Goal: Transaction & Acquisition: Purchase product/service

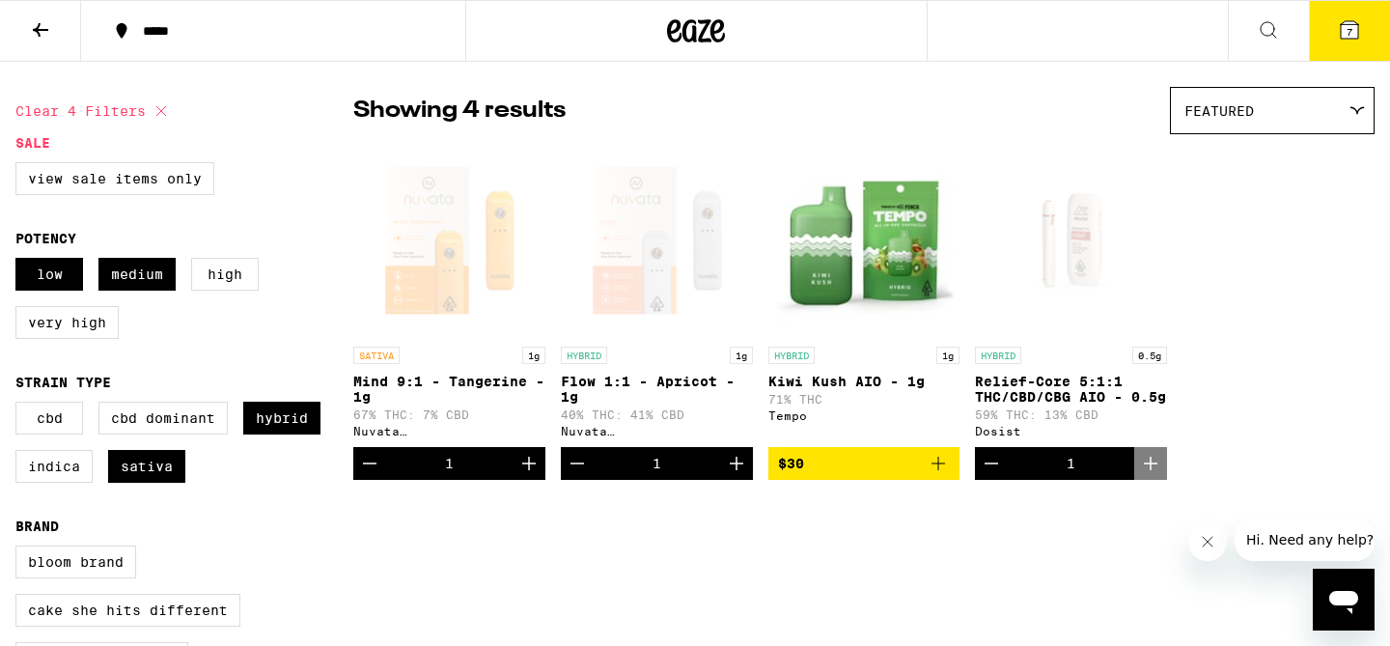
click at [665, 230] on div "Open page for Flow 1:1 - Apricot - 1g from Nuvata (CA)" at bounding box center [657, 240] width 192 height 193
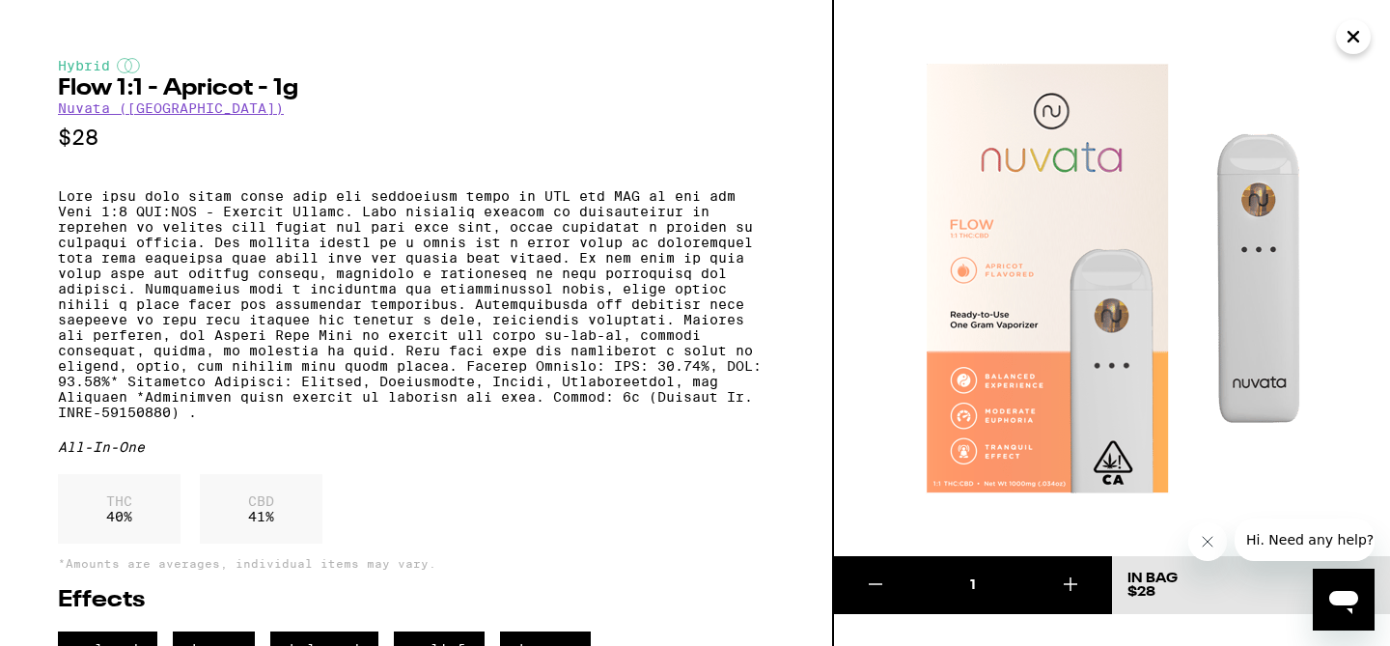
click at [1344, 52] on img at bounding box center [1112, 278] width 556 height 556
click at [1356, 34] on icon "Close" at bounding box center [1354, 37] width 10 height 10
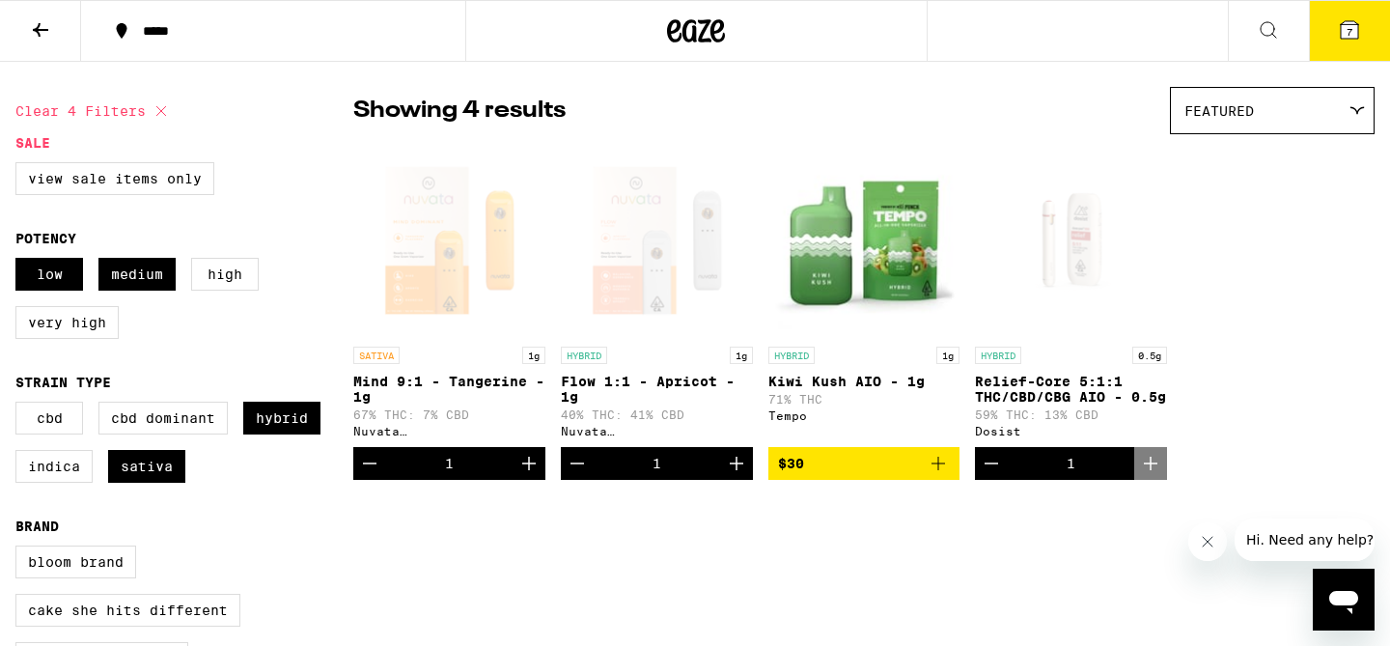
click at [426, 258] on div "Open page for Mind 9:1 - Tangerine - 1g from Nuvata (CA)" at bounding box center [449, 240] width 192 height 193
click at [1068, 242] on div "Open page for Relief-Core 5:1:1 THC/CBD/CBG AIO - 0.5g from Dosist" at bounding box center [1071, 240] width 192 height 193
click at [655, 274] on div "Open page for Flow 1:1 - Apricot - 1g from Nuvata (CA)" at bounding box center [657, 240] width 192 height 193
click at [461, 273] on div "Open page for Mind 9:1 - Tangerine - 1g from Nuvata (CA)" at bounding box center [449, 240] width 192 height 193
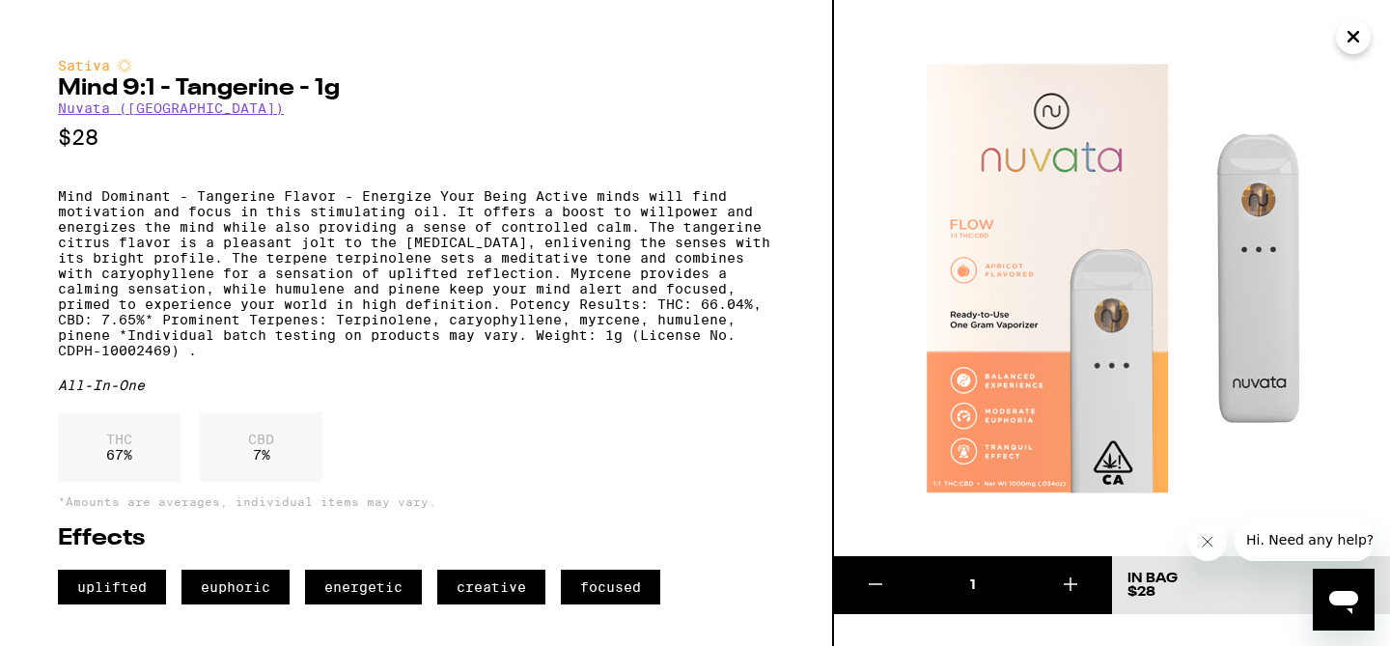
click at [1357, 40] on icon "Close" at bounding box center [1354, 37] width 10 height 10
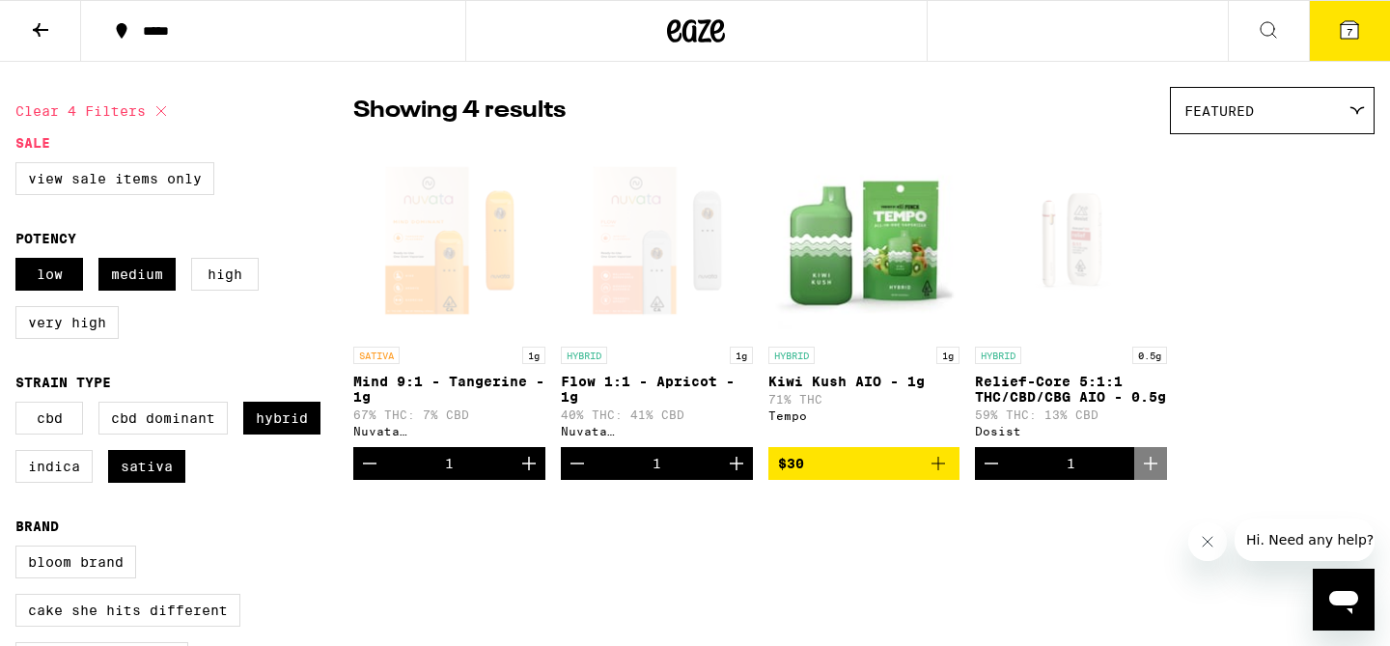
click at [370, 468] on icon "Decrement" at bounding box center [369, 463] width 23 height 23
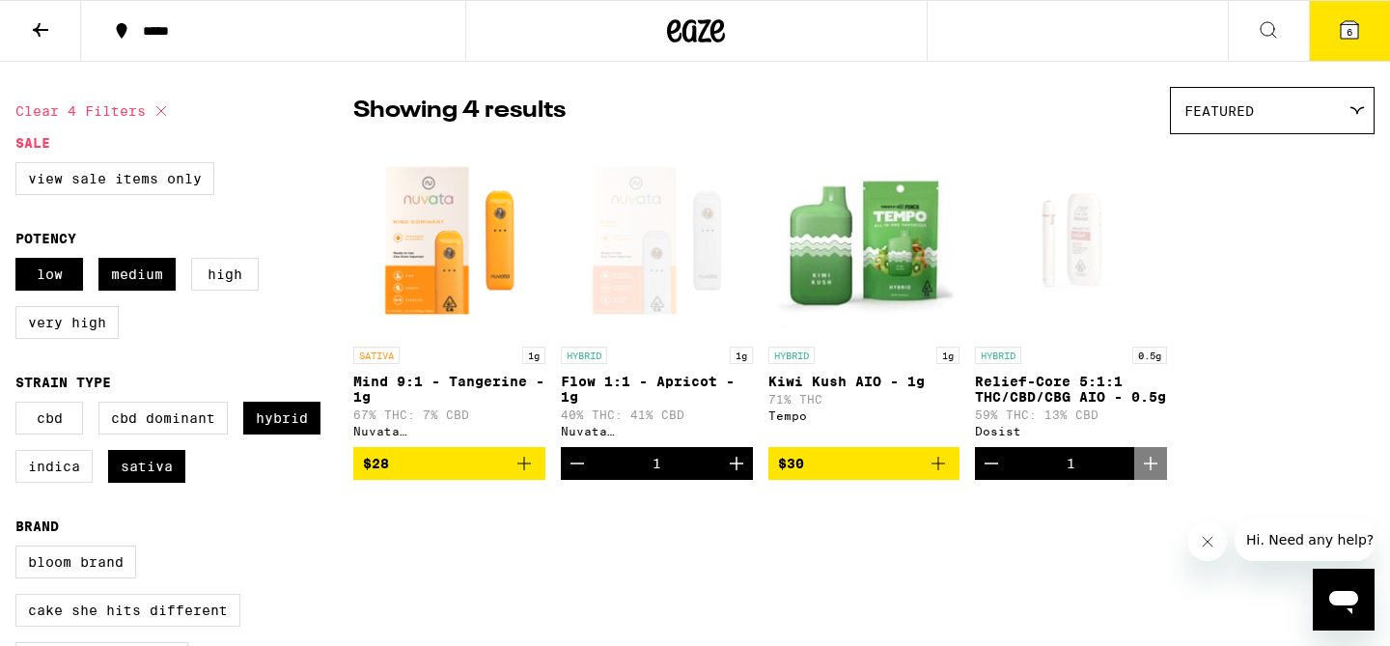
click at [1349, 32] on span "6" at bounding box center [1350, 32] width 6 height 12
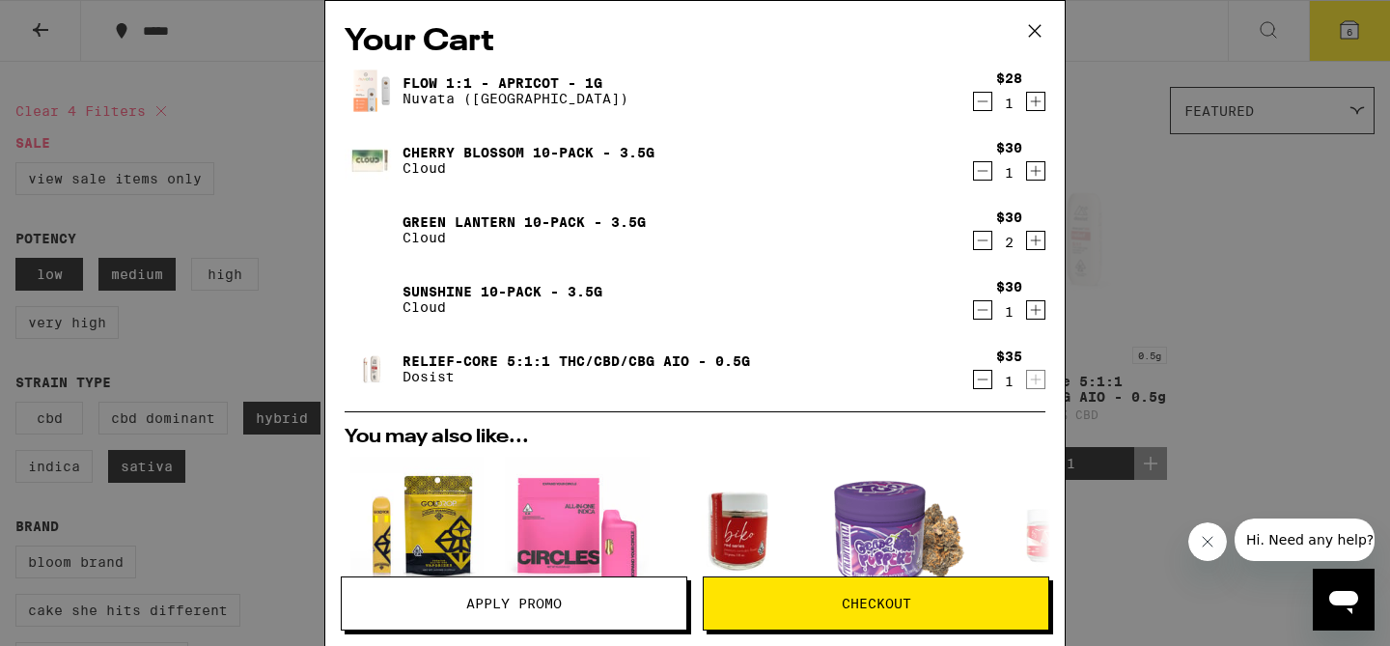
click at [981, 244] on icon "Decrement" at bounding box center [982, 240] width 17 height 23
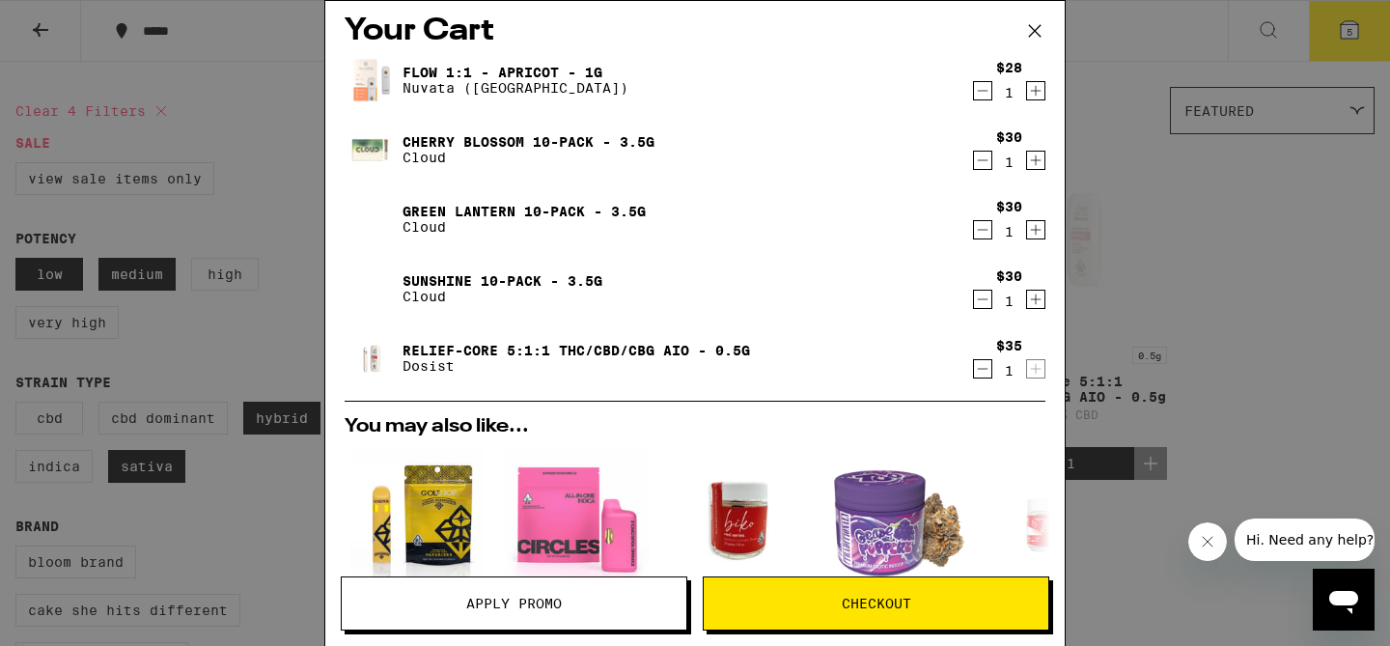
scroll to position [15, 0]
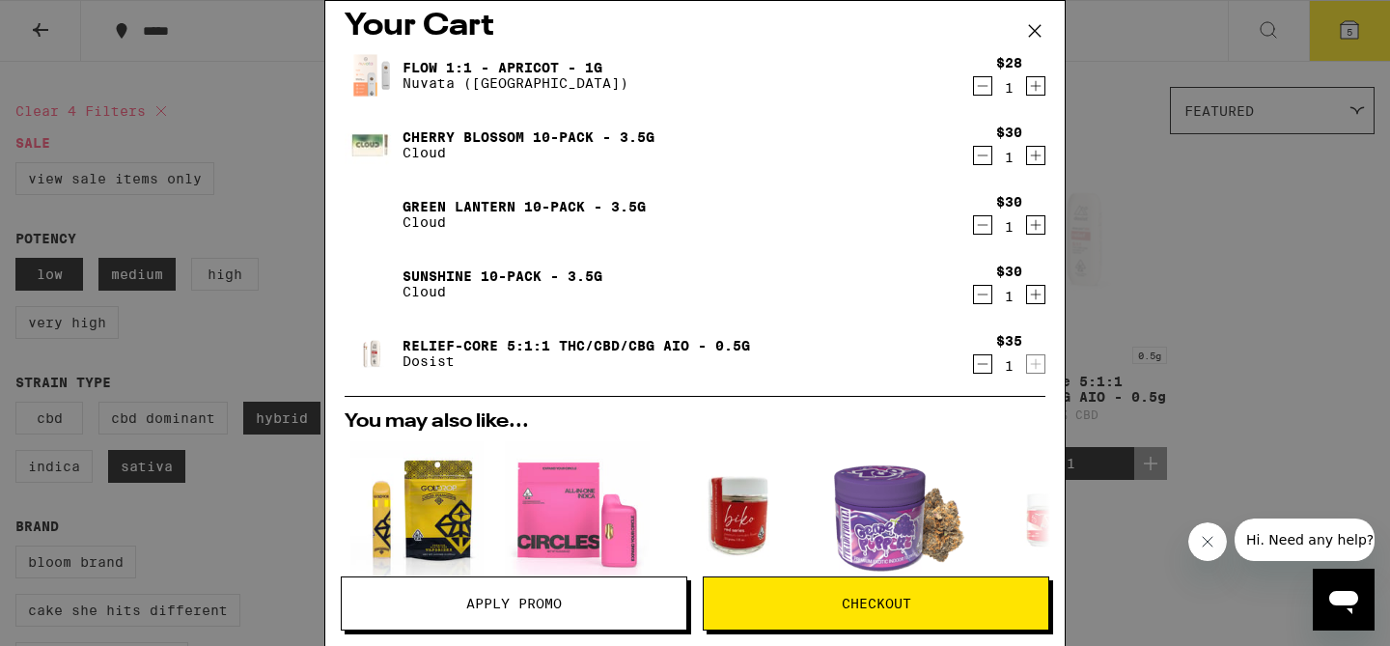
click at [979, 154] on icon "Decrement" at bounding box center [982, 155] width 17 height 23
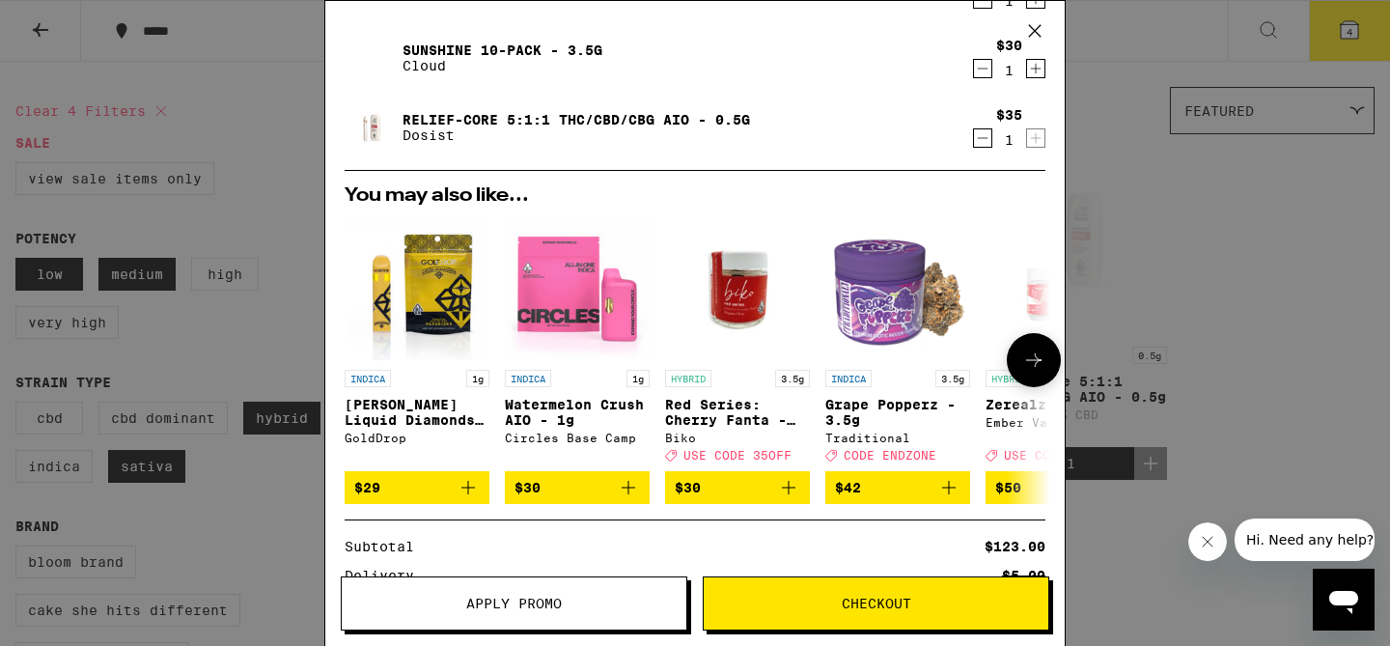
scroll to position [383, 0]
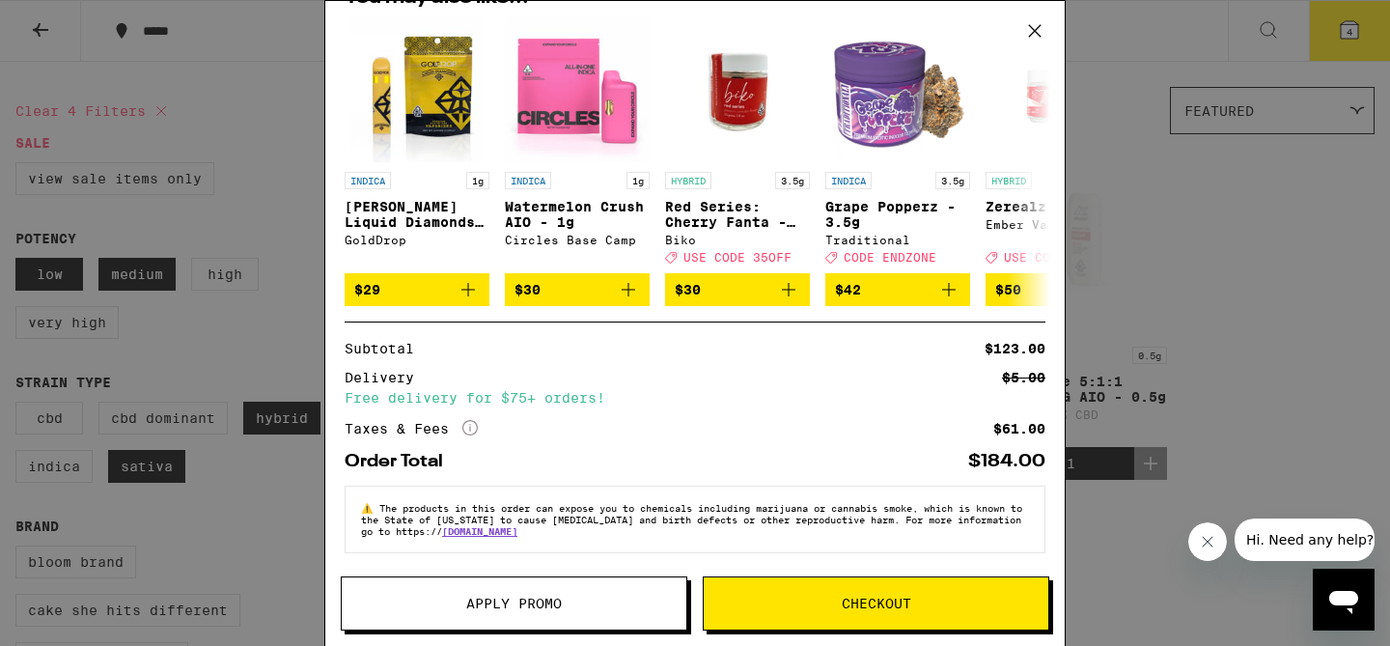
click at [860, 607] on span "Checkout" at bounding box center [877, 604] width 70 height 14
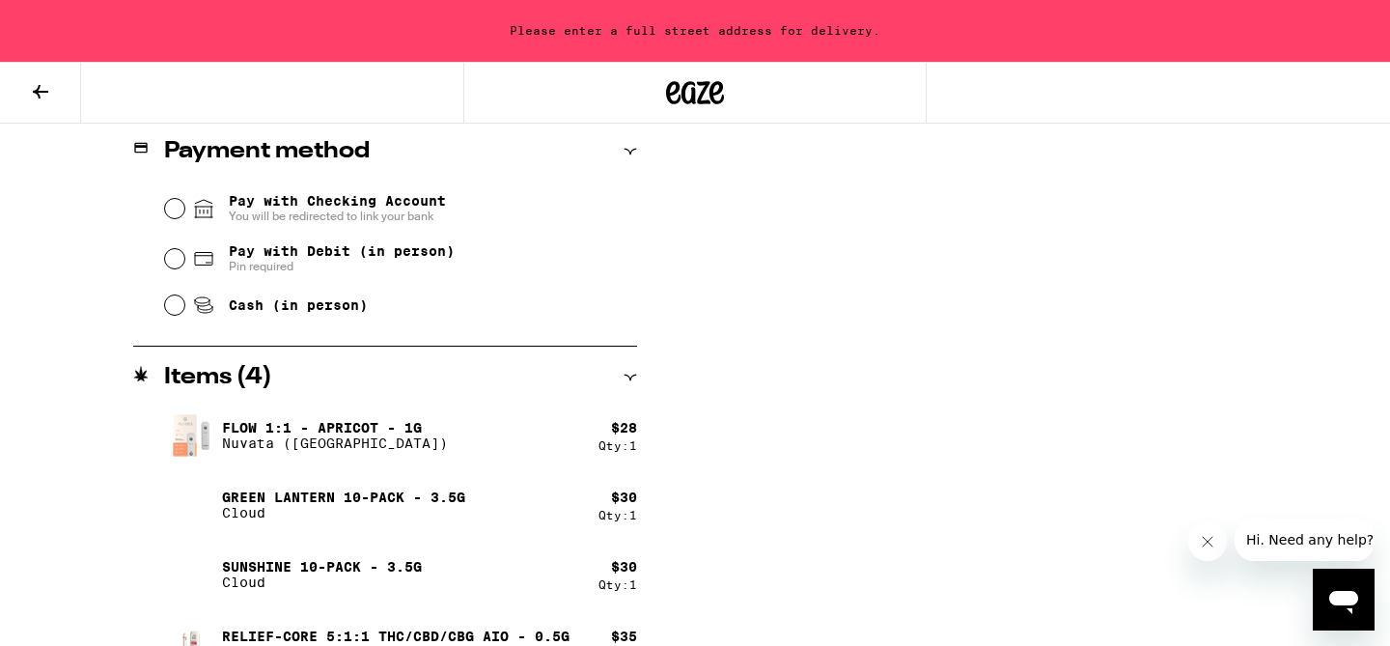
scroll to position [801, 0]
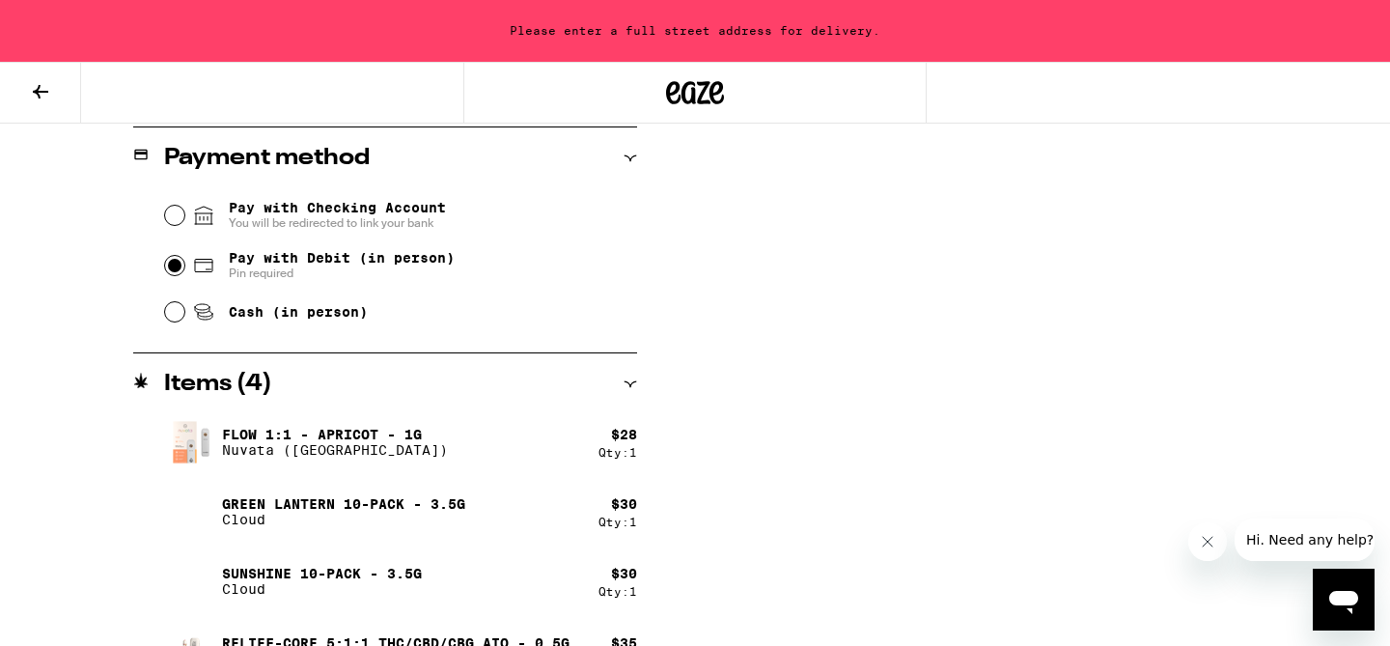
click at [168, 266] on input "Pay with Debit (in person) Pin required" at bounding box center [174, 265] width 19 height 19
radio input "true"
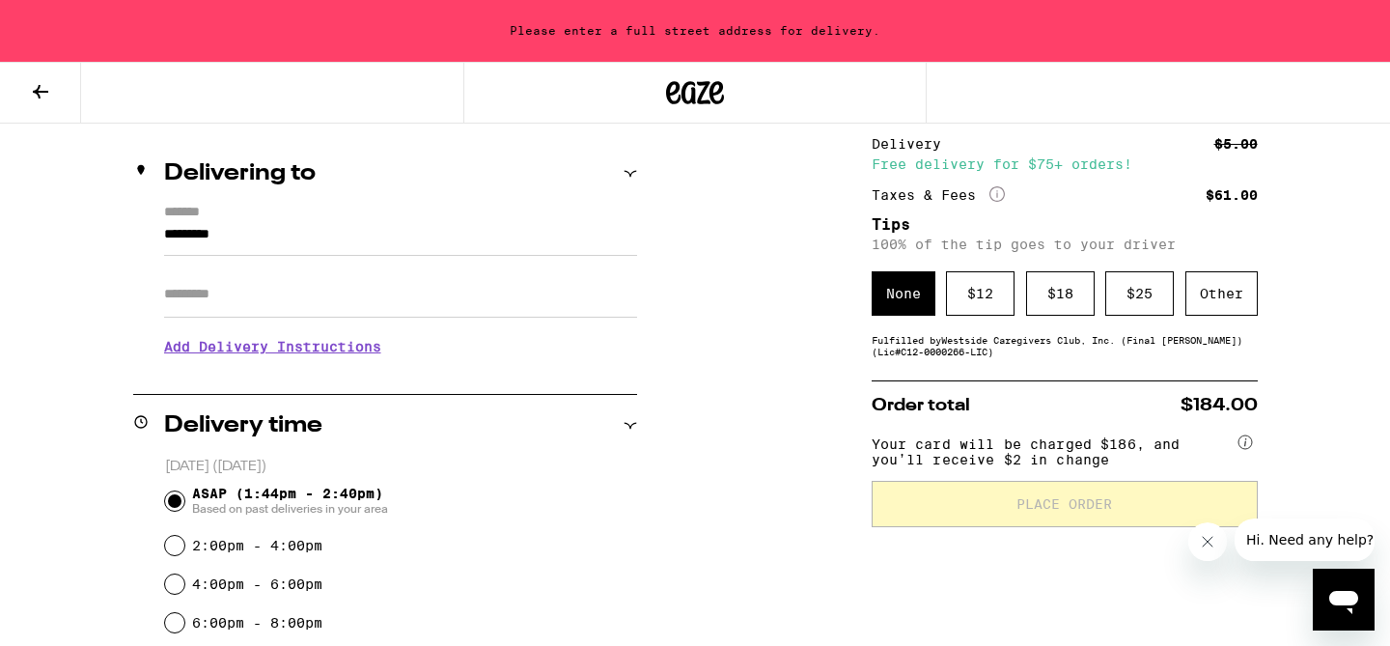
scroll to position [0, 0]
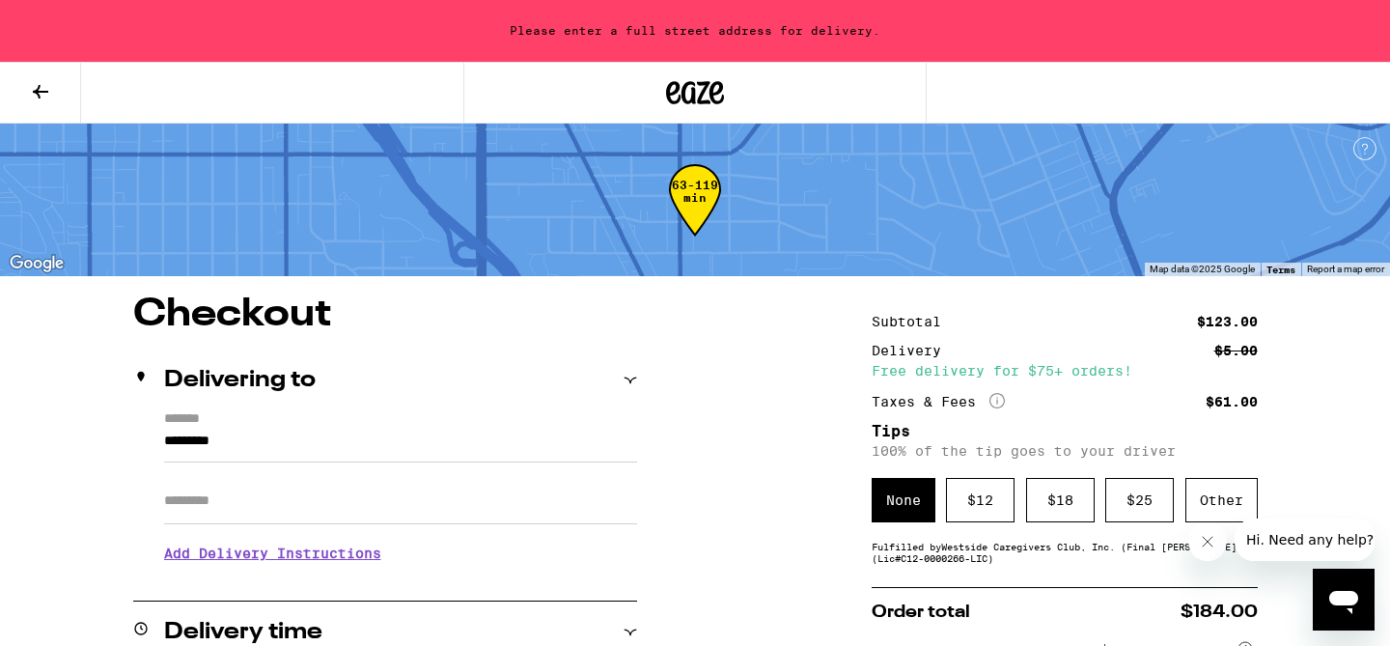
click at [34, 91] on icon at bounding box center [40, 92] width 15 height 14
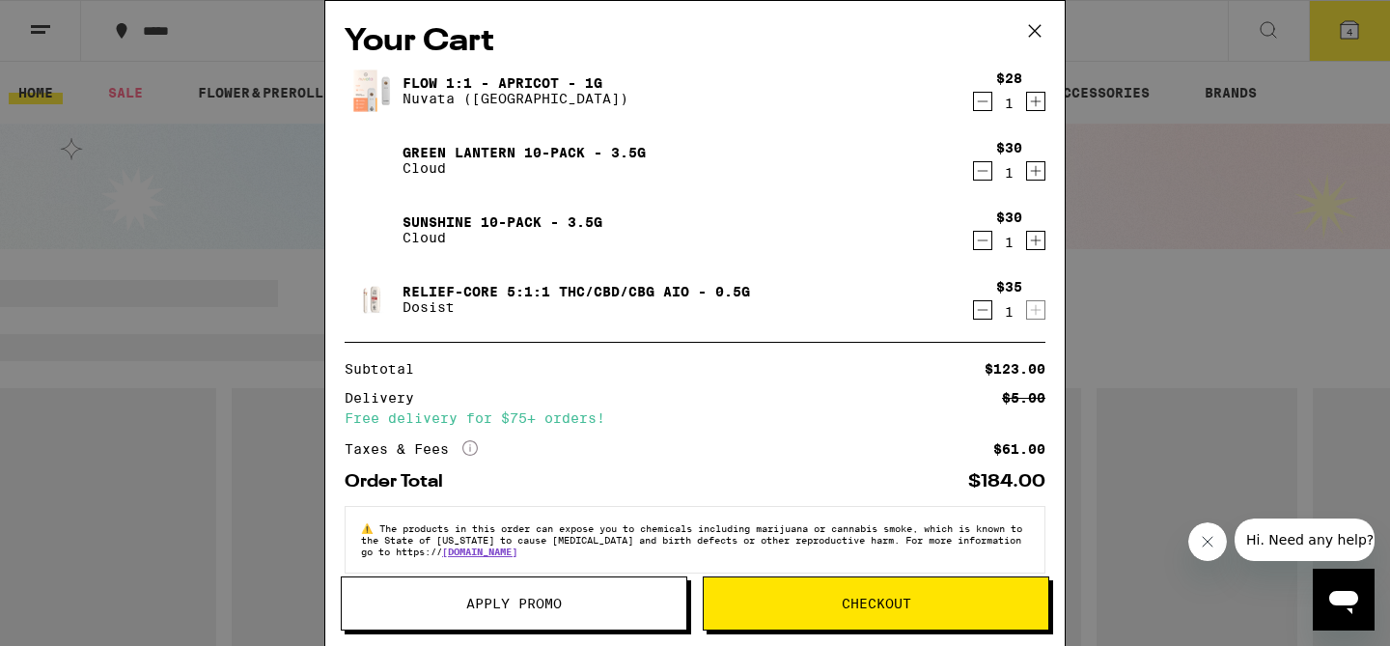
click at [1057, 410] on div "Your Cart Flow 1:1 - Apricot - 1g Nuvata ([GEOGRAPHIC_DATA]) $28 1 Green Lanter…" at bounding box center [694, 294] width 739 height 587
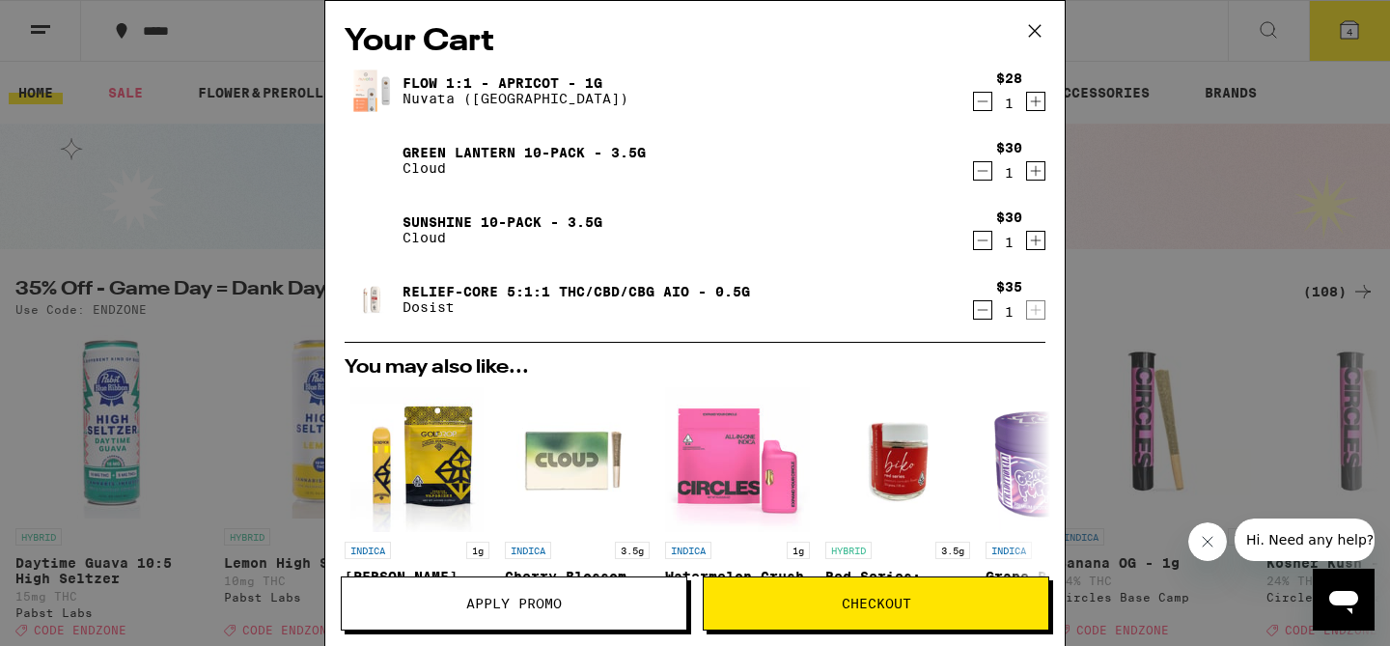
click at [171, 259] on div "Your Cart Flow 1:1 - Apricot - 1g Nuvata ([GEOGRAPHIC_DATA]) $28 1 Green Lanter…" at bounding box center [695, 323] width 1390 height 646
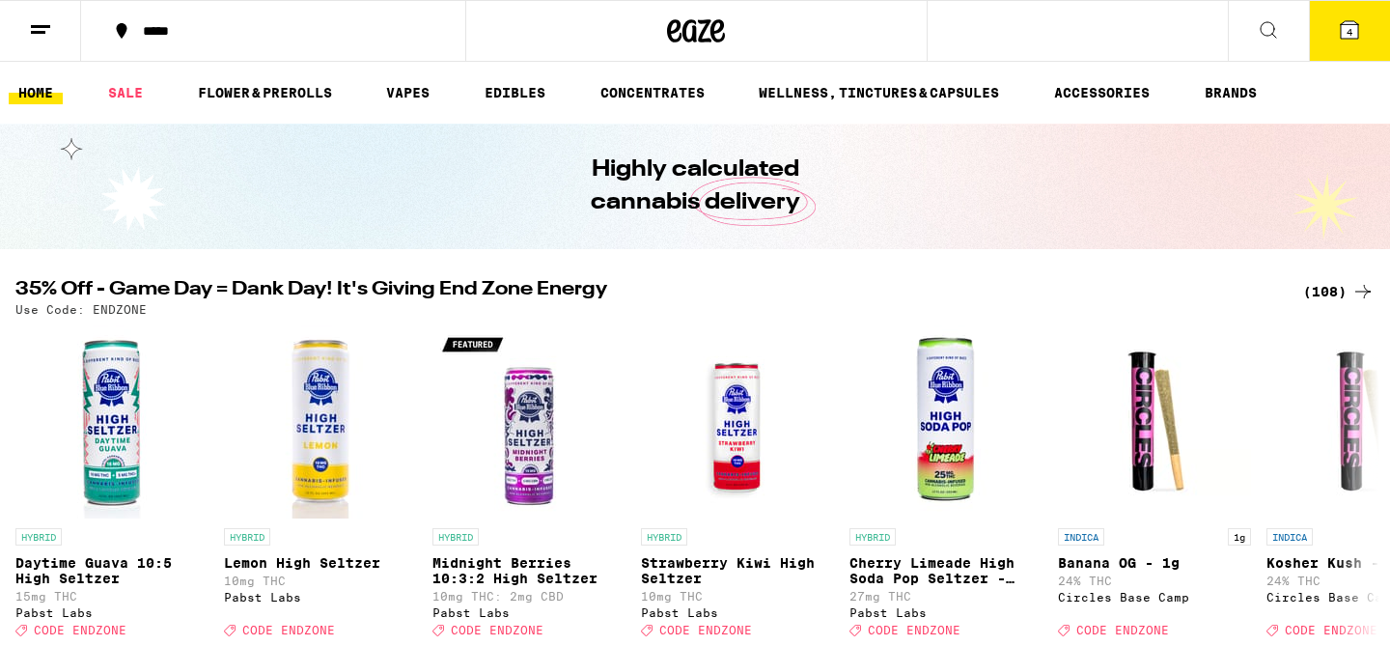
click at [34, 18] on icon at bounding box center [40, 29] width 23 height 23
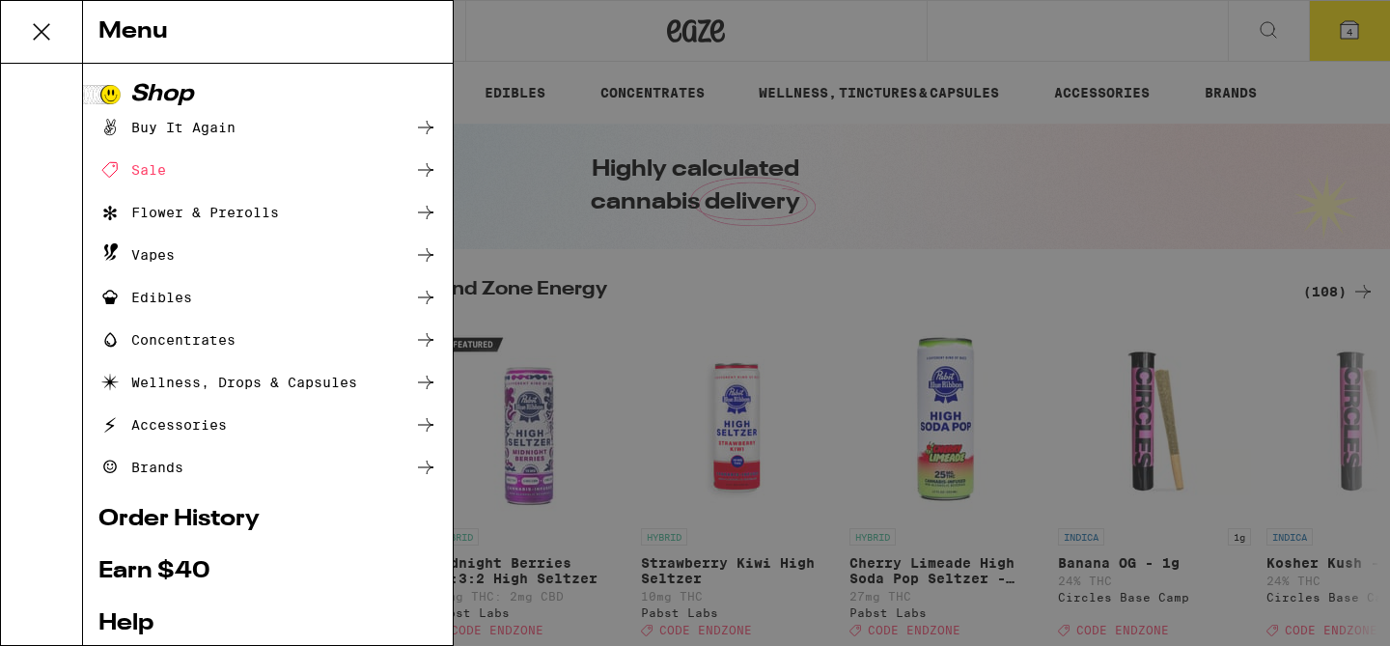
scroll to position [241, 0]
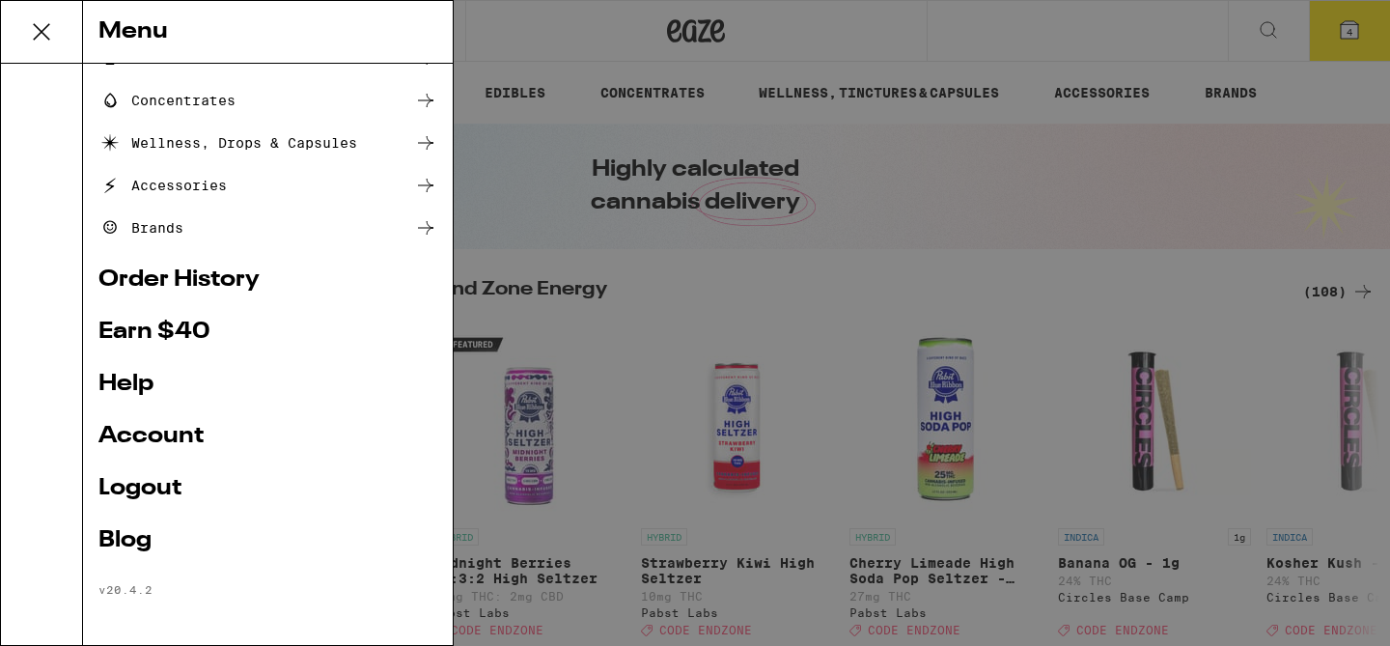
click at [148, 487] on link "Logout" at bounding box center [267, 488] width 339 height 23
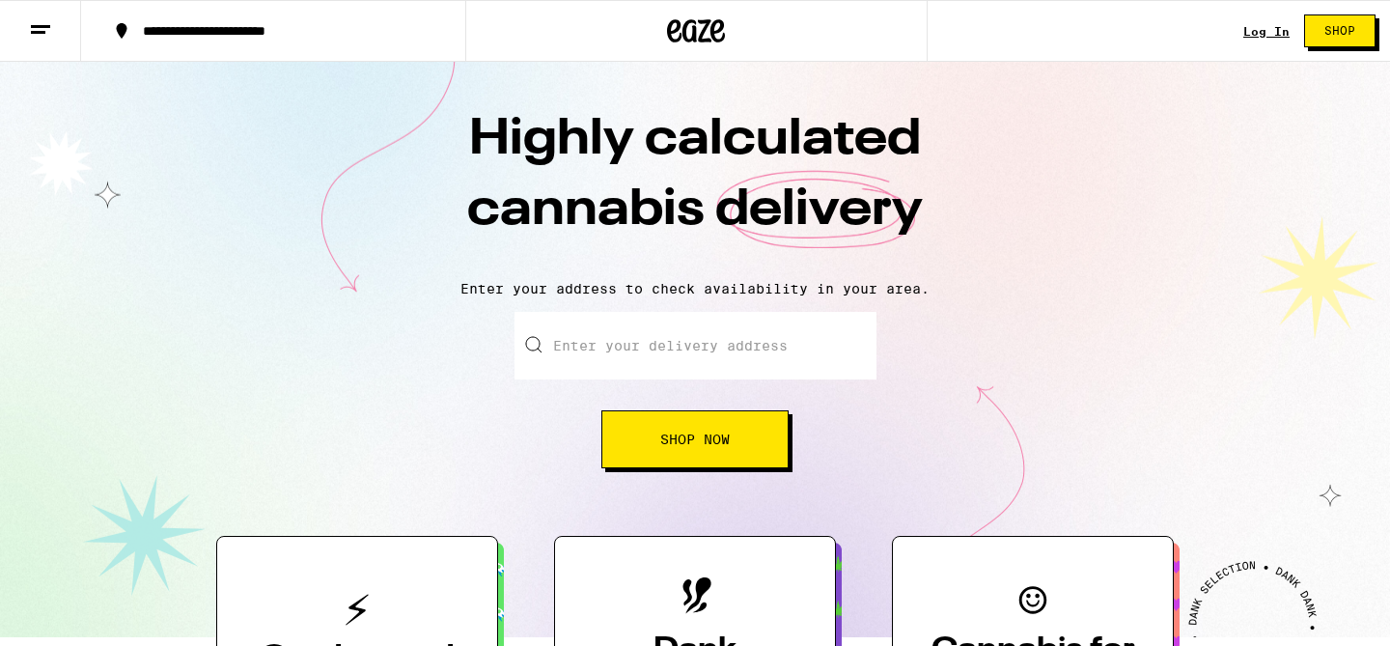
click at [680, 357] on input "Enter your delivery address" at bounding box center [696, 346] width 362 height 68
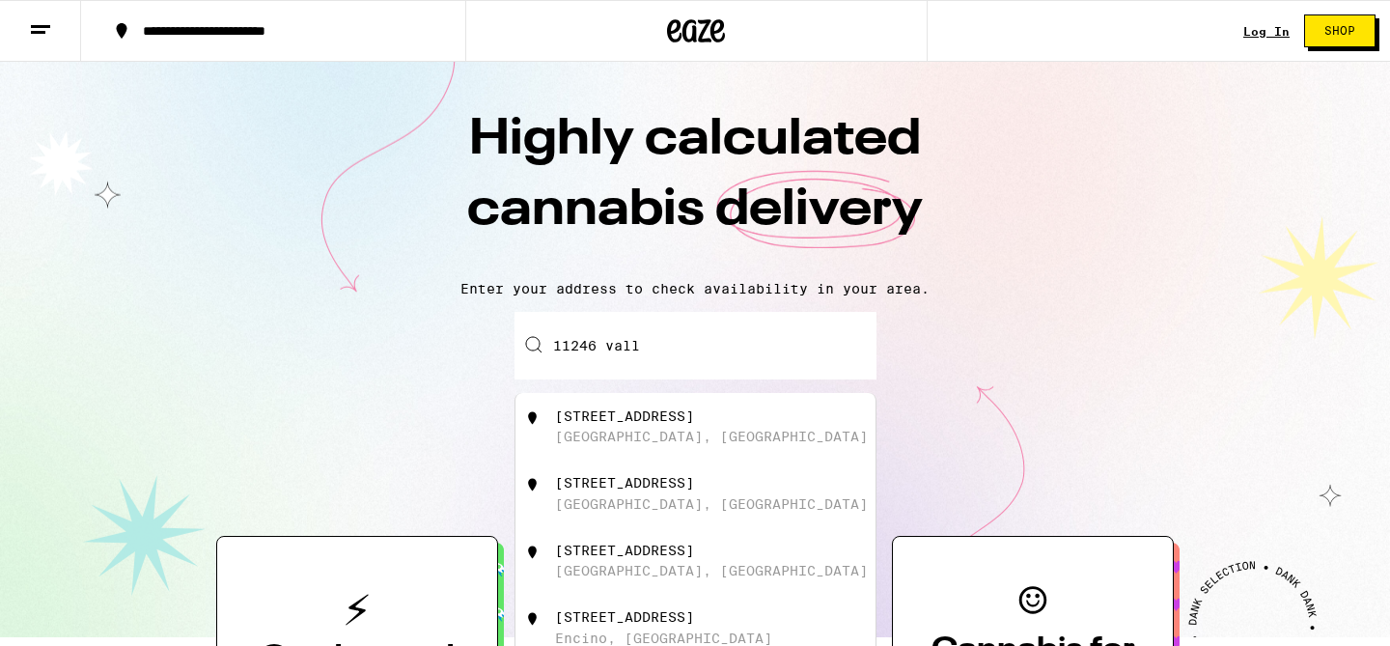
click at [616, 435] on div "North Hollywood, CA" at bounding box center [711, 436] width 313 height 15
type input "11246 Valley Spring Lane, North Hollywood, CA"
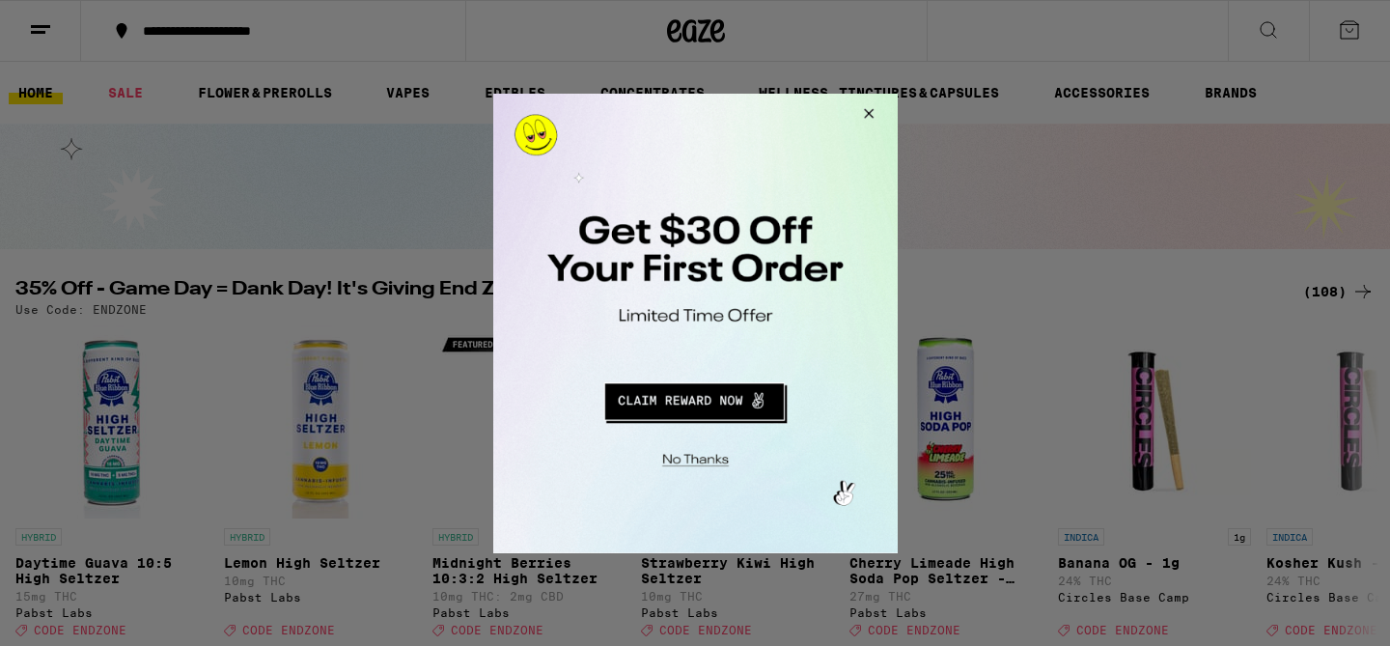
click at [682, 404] on button "Redirect to URL" at bounding box center [693, 398] width 336 height 46
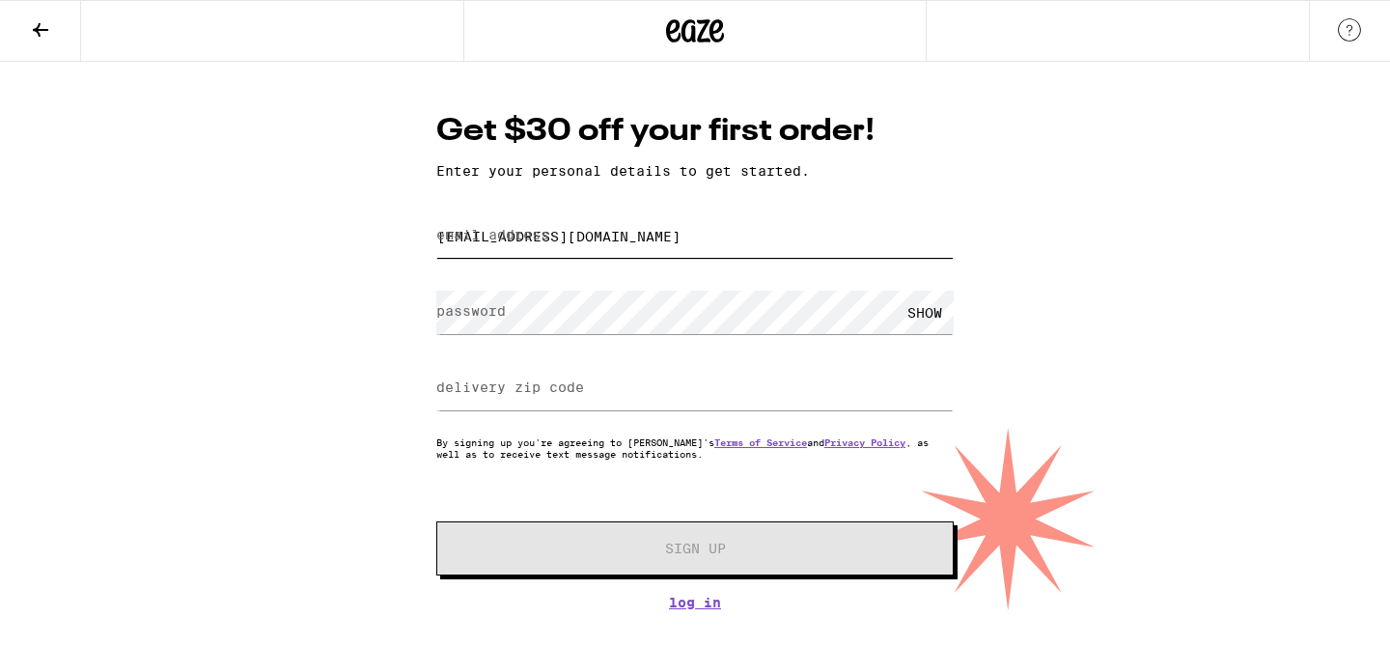
click at [611, 226] on input "[EMAIL_ADDRESS][DOMAIN_NAME]" at bounding box center [694, 235] width 517 height 43
click at [611, 226] on input "joshspitz@hotmail.com" at bounding box center [694, 235] width 517 height 43
click at [400, 259] on div "Get $30 off your first order! Enter your personal details to get started. email…" at bounding box center [695, 336] width 1390 height 548
click at [568, 239] on input "joshspitz@hotmail.com" at bounding box center [694, 235] width 517 height 43
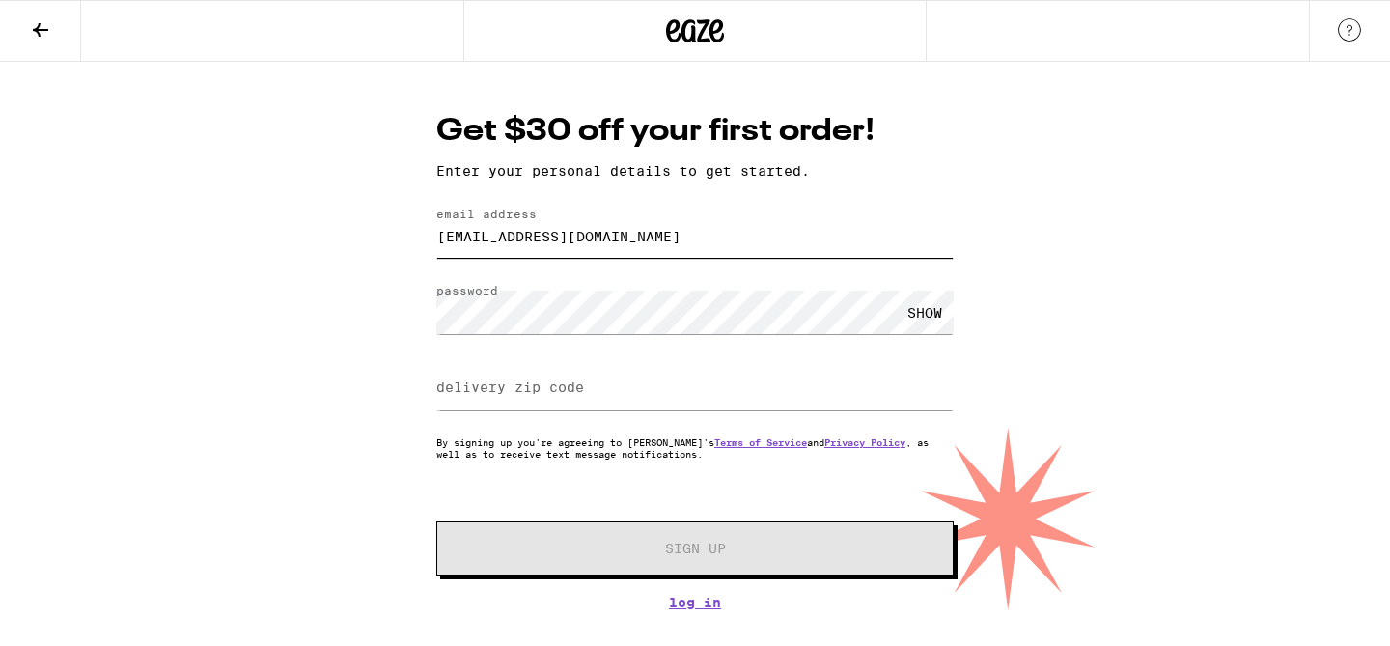
click at [568, 239] on input "joshspitz@hotmail.com" at bounding box center [694, 235] width 517 height 43
type input "joshspitz@gmail.com"
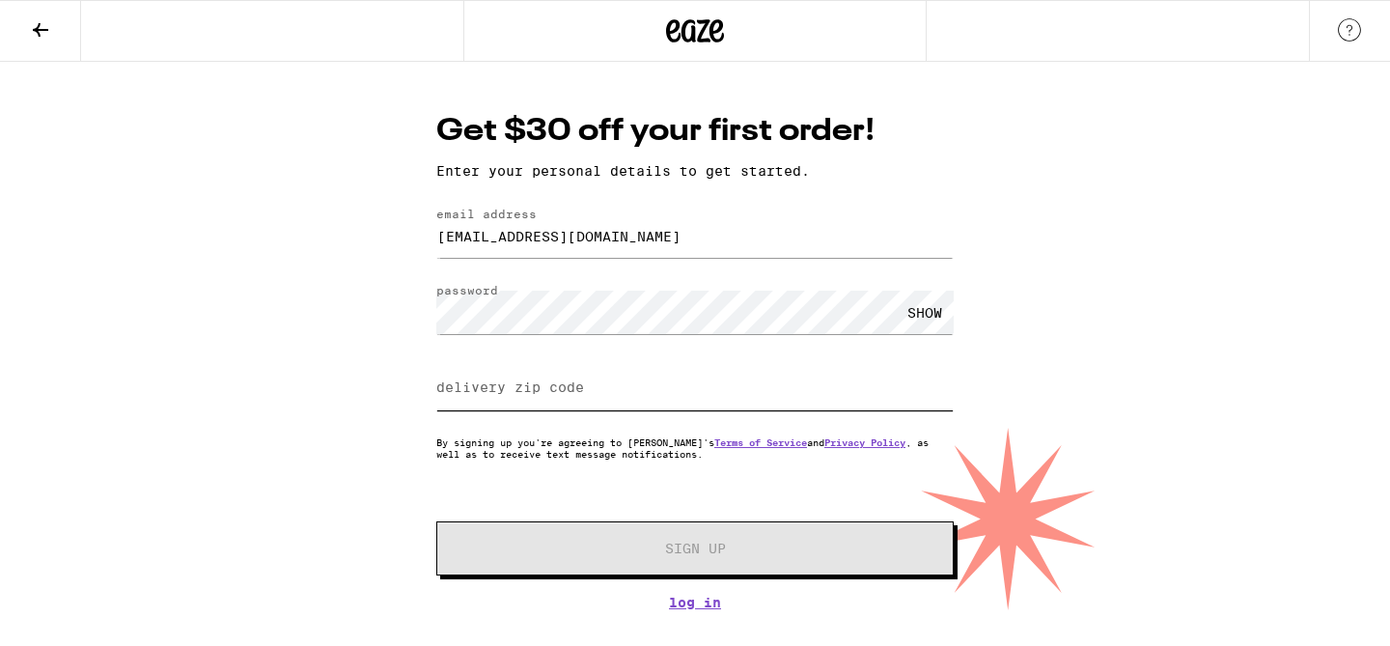
click at [609, 382] on input "delivery zip code" at bounding box center [694, 388] width 517 height 43
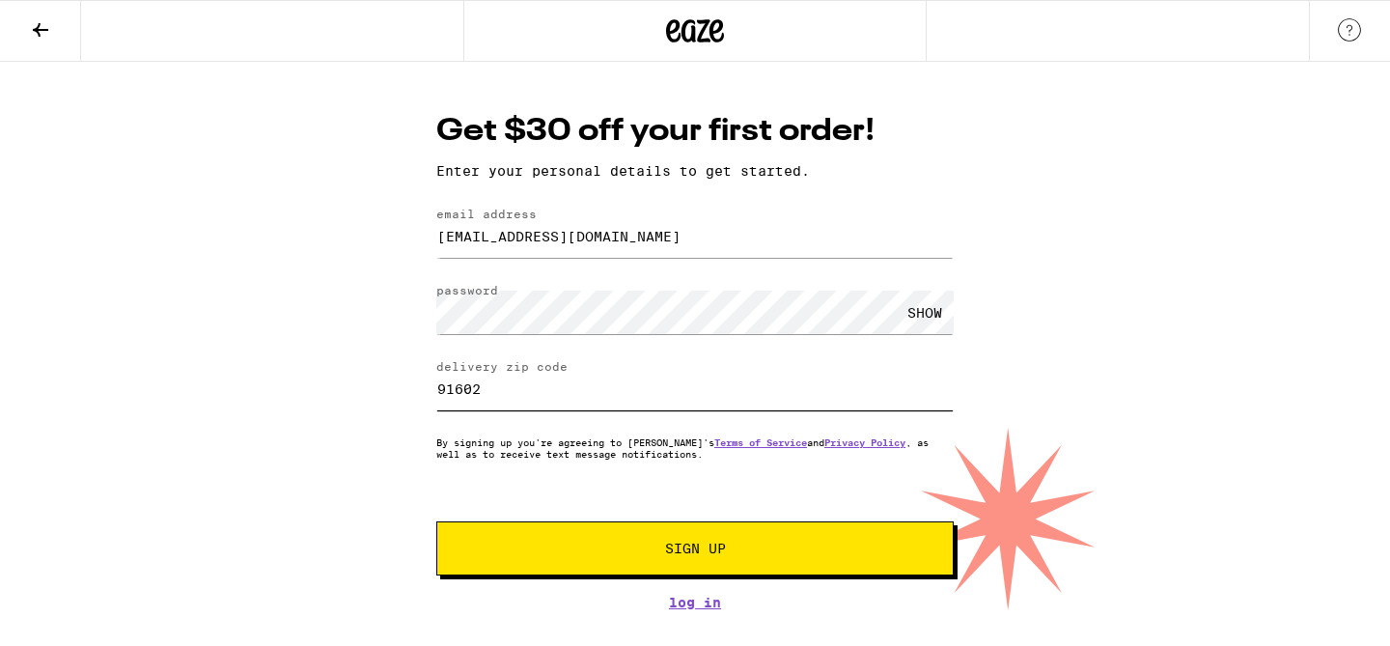
type input "91602"
click at [712, 541] on button "Sign Up" at bounding box center [694, 548] width 517 height 54
